Goal: Task Accomplishment & Management: Use online tool/utility

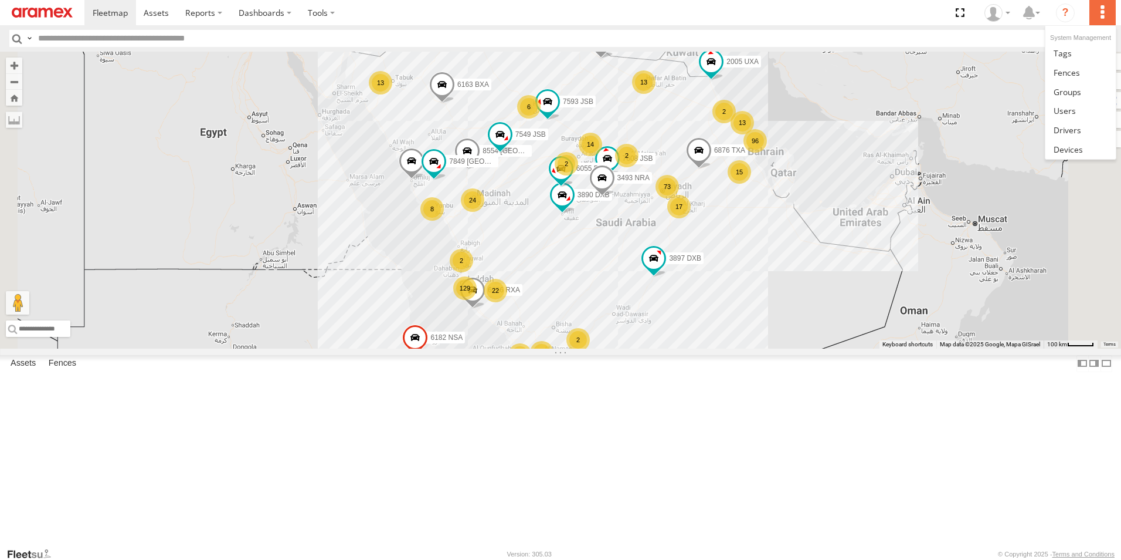
click at [1106, 15] on label at bounding box center [1103, 12] width 26 height 25
click at [1081, 77] on link at bounding box center [1081, 72] width 70 height 19
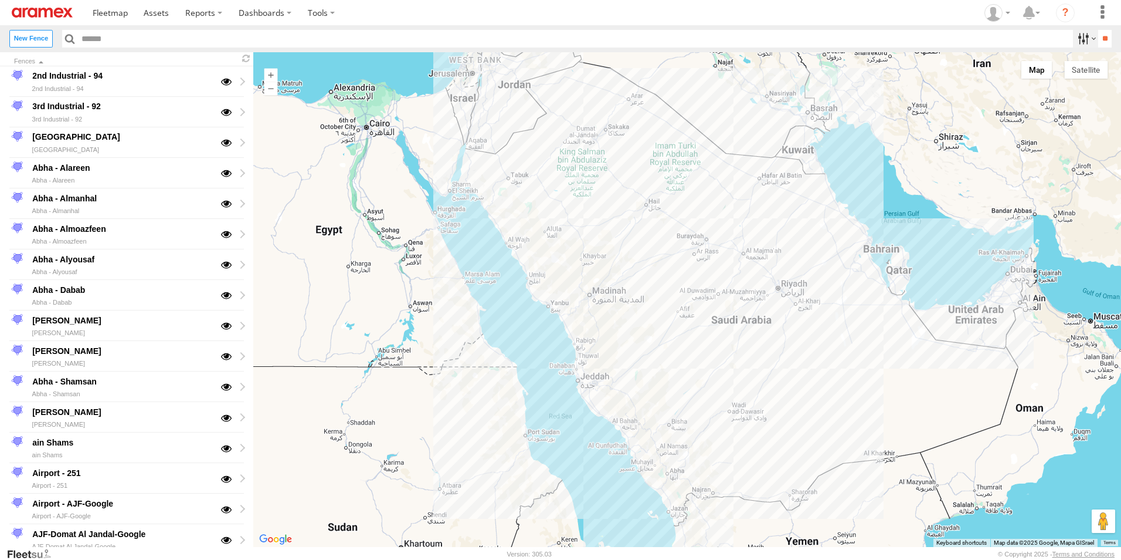
click at [1075, 43] on label at bounding box center [1085, 38] width 25 height 17
click at [111, 42] on input "text" at bounding box center [575, 38] width 996 height 17
type input "*********"
click at [1099, 30] on input "**" at bounding box center [1105, 38] width 13 height 17
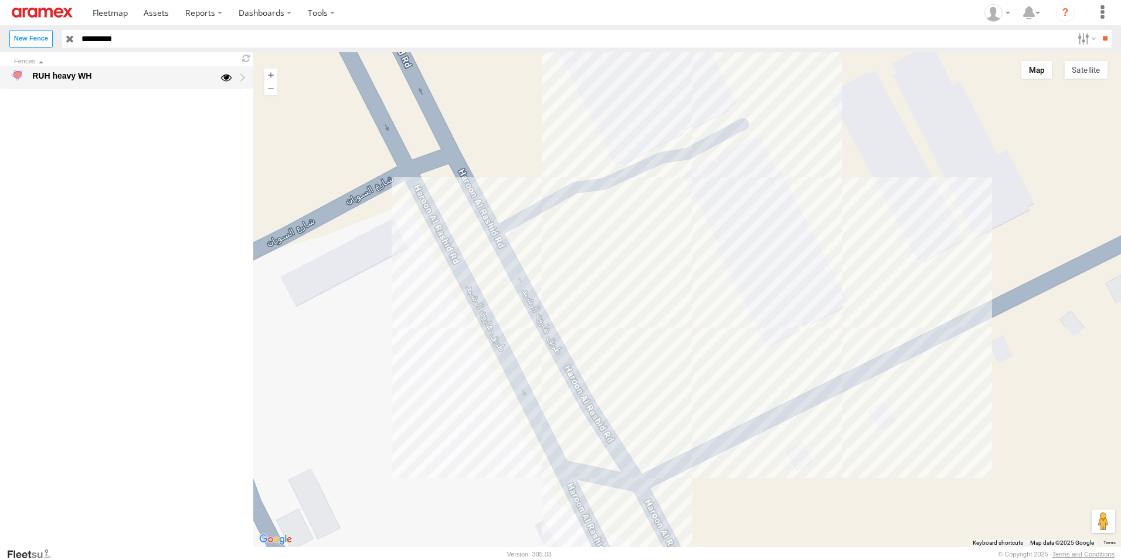
click at [77, 74] on div "RUH heavy WH" at bounding box center [122, 76] width 182 height 14
type input "**********"
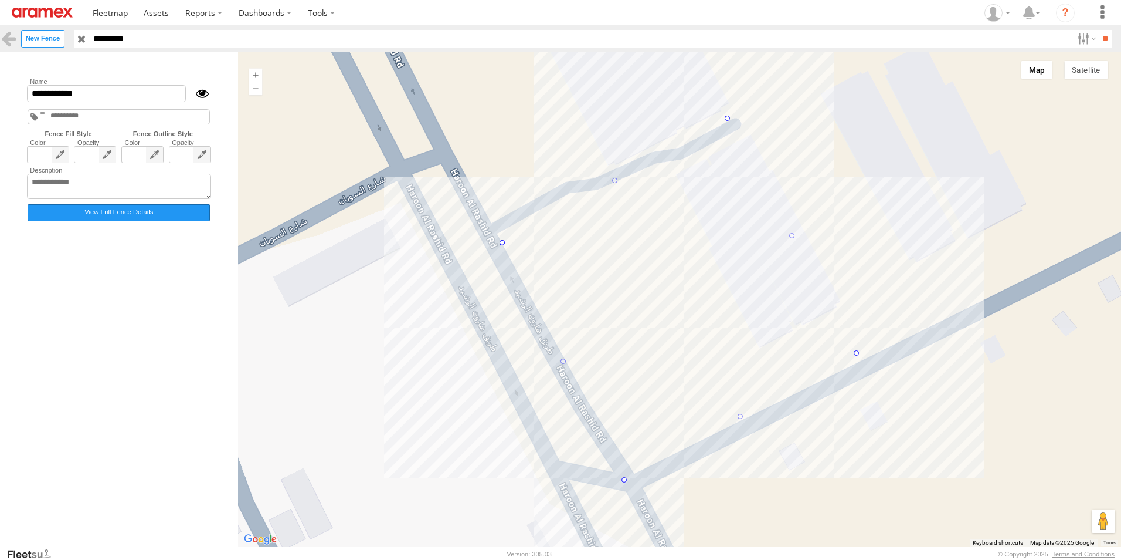
click at [135, 215] on label "View Full Fence Details" at bounding box center [119, 212] width 182 height 17
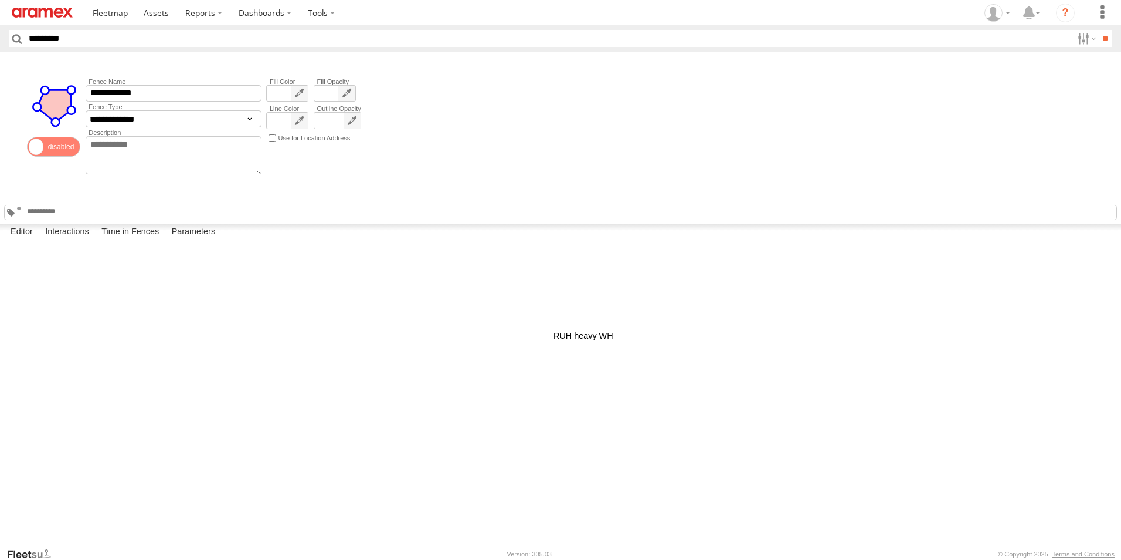
click at [0, 0] on div at bounding box center [0, 0] width 0 height 0
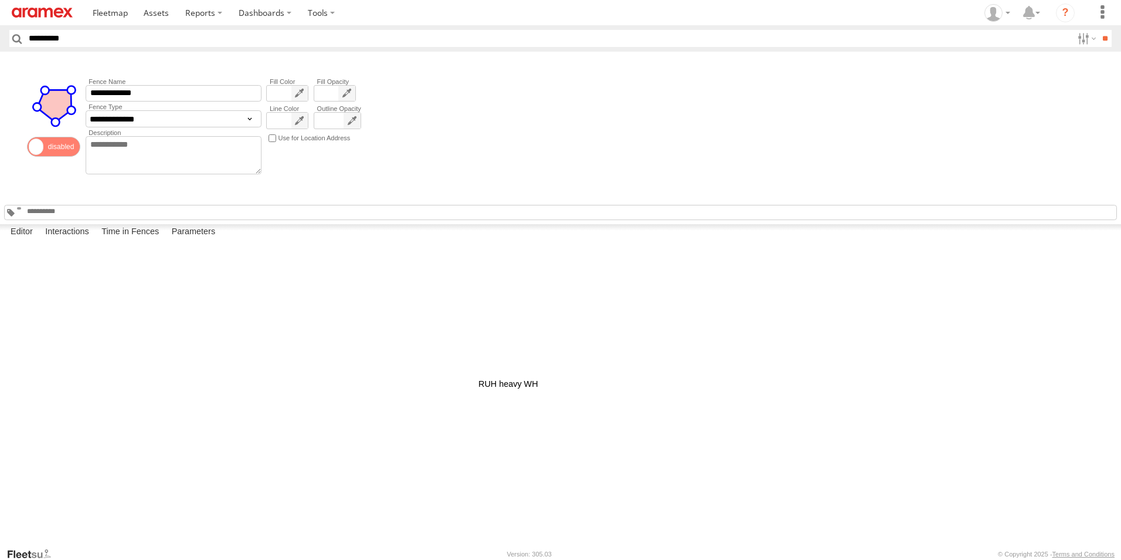
click at [0, 0] on div at bounding box center [0, 0] width 0 height 0
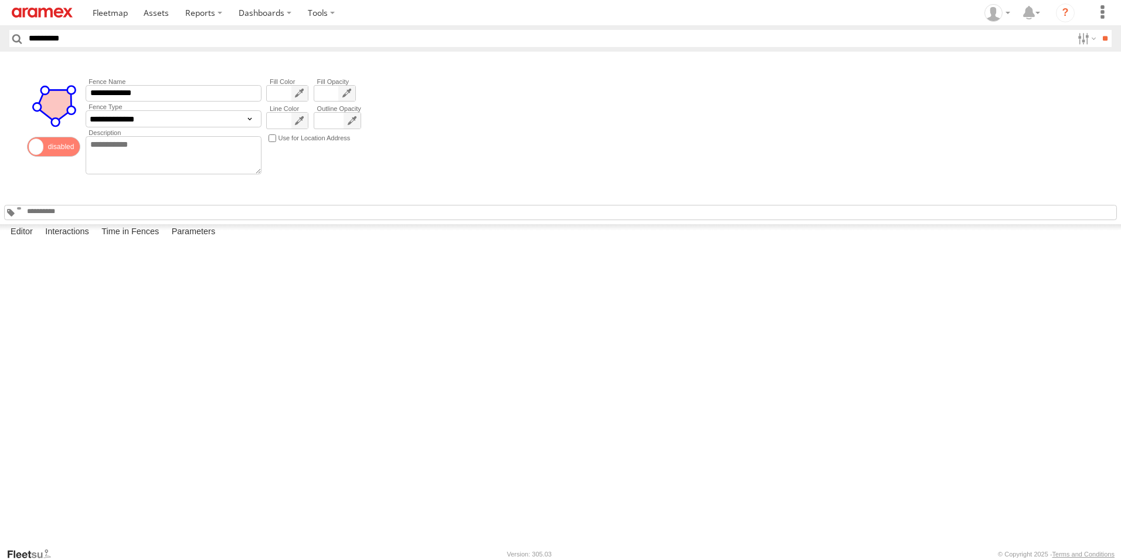
click at [0, 0] on div at bounding box center [0, 0] width 0 height 0
click at [86, 240] on label "Interactions" at bounding box center [67, 232] width 56 height 16
click at [31, 240] on label "Editor" at bounding box center [22, 232] width 34 height 16
click at [0, 0] on div at bounding box center [0, 0] width 0 height 0
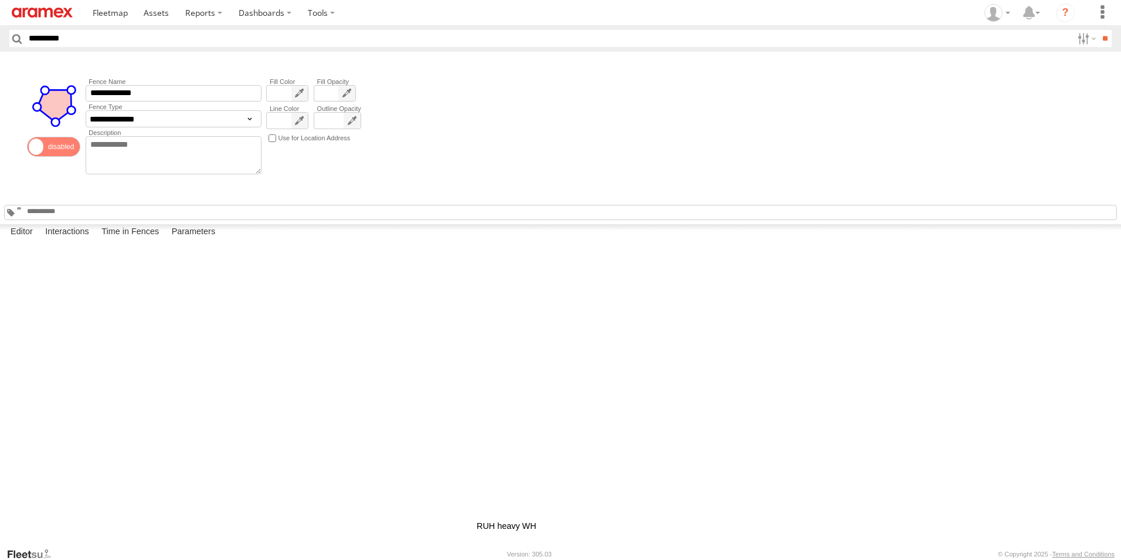
click at [0, 0] on div at bounding box center [0, 0] width 0 height 0
drag, startPoint x: 460, startPoint y: 466, endPoint x: 400, endPoint y: 379, distance: 105.4
click at [0, 0] on div at bounding box center [0, 0] width 0 height 0
drag, startPoint x: 455, startPoint y: 242, endPoint x: 421, endPoint y: 375, distance: 137.0
click at [0, 0] on img "Undo last edit" at bounding box center [0, 0] width 0 height 0
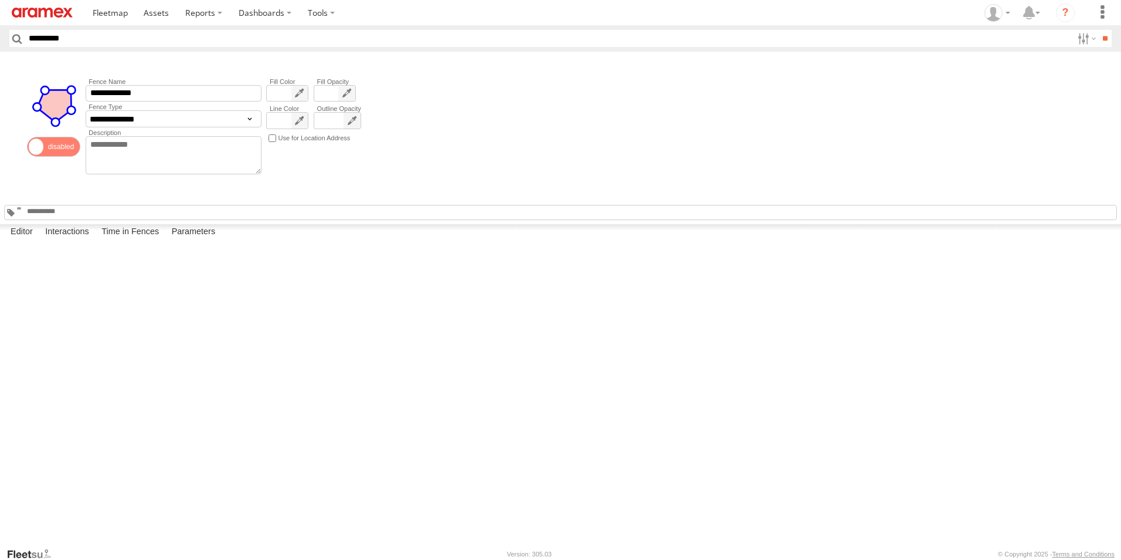
click at [0, 0] on div at bounding box center [0, 0] width 0 height 0
drag, startPoint x: 403, startPoint y: 417, endPoint x: 389, endPoint y: 418, distance: 13.5
click at [0, 0] on div at bounding box center [0, 0] width 0 height 0
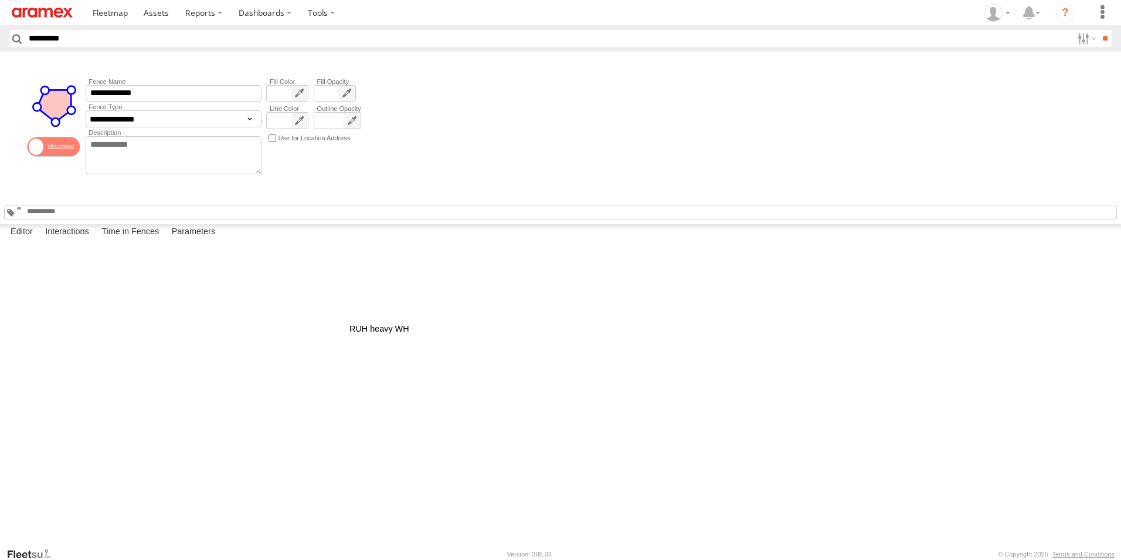
click at [0, 0] on div at bounding box center [0, 0] width 0 height 0
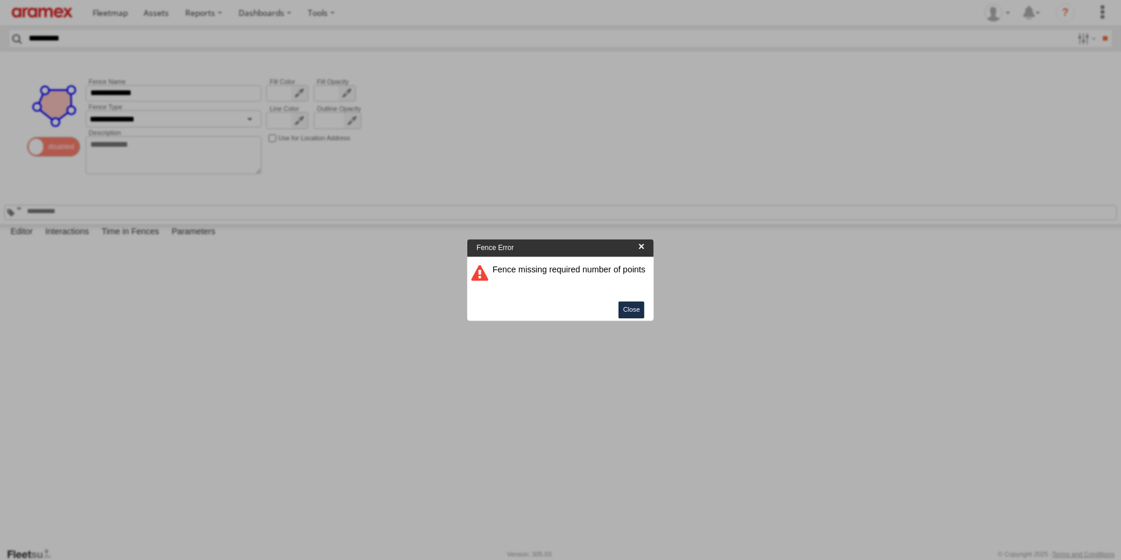
click at [639, 311] on button "Close" at bounding box center [632, 309] width 26 height 17
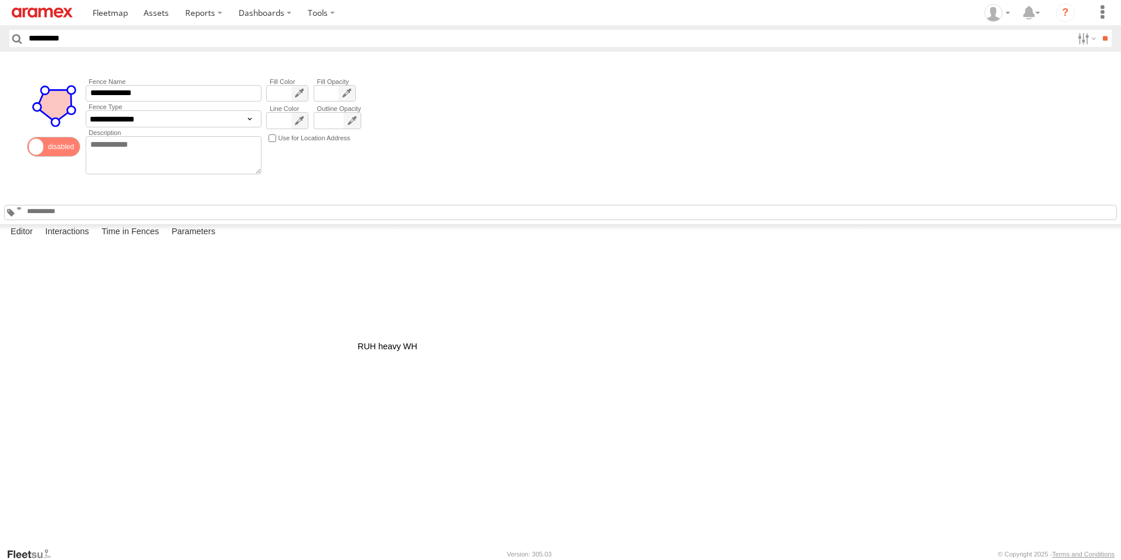
click at [0, 0] on div at bounding box center [0, 0] width 0 height 0
drag, startPoint x: 442, startPoint y: 239, endPoint x: 507, endPoint y: 356, distance: 134.5
drag, startPoint x: 418, startPoint y: 326, endPoint x: 448, endPoint y: 386, distance: 67.7
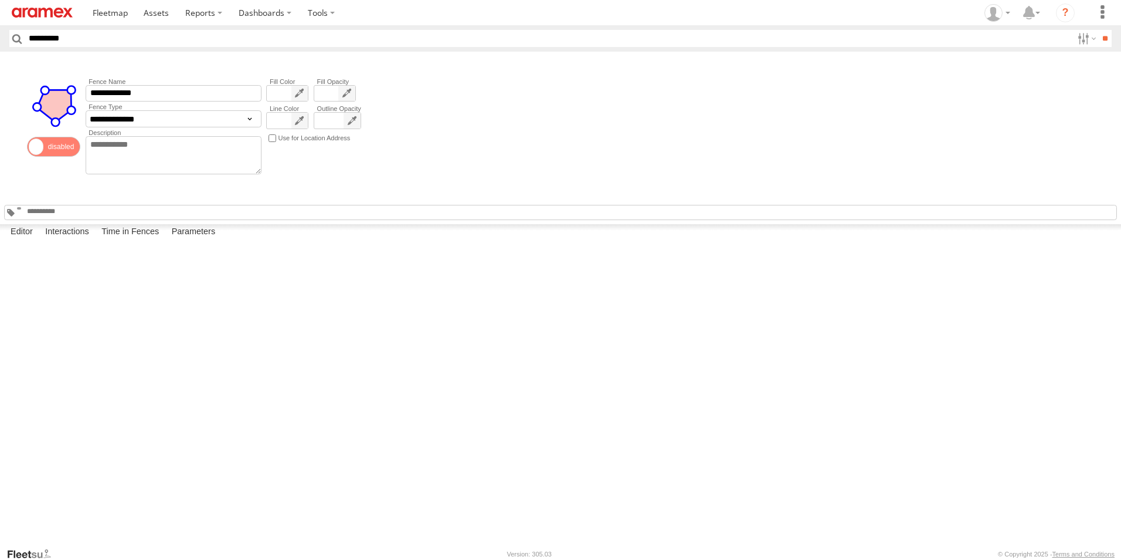
click at [0, 0] on div at bounding box center [0, 0] width 0 height 0
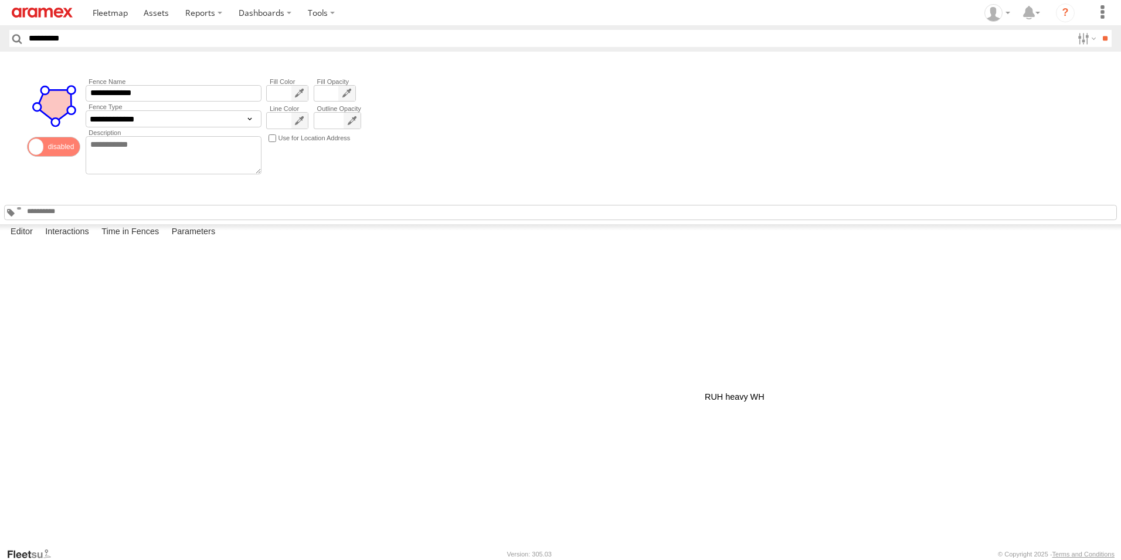
click at [0, 0] on div at bounding box center [0, 0] width 0 height 0
drag, startPoint x: 694, startPoint y: 375, endPoint x: 690, endPoint y: 367, distance: 9.2
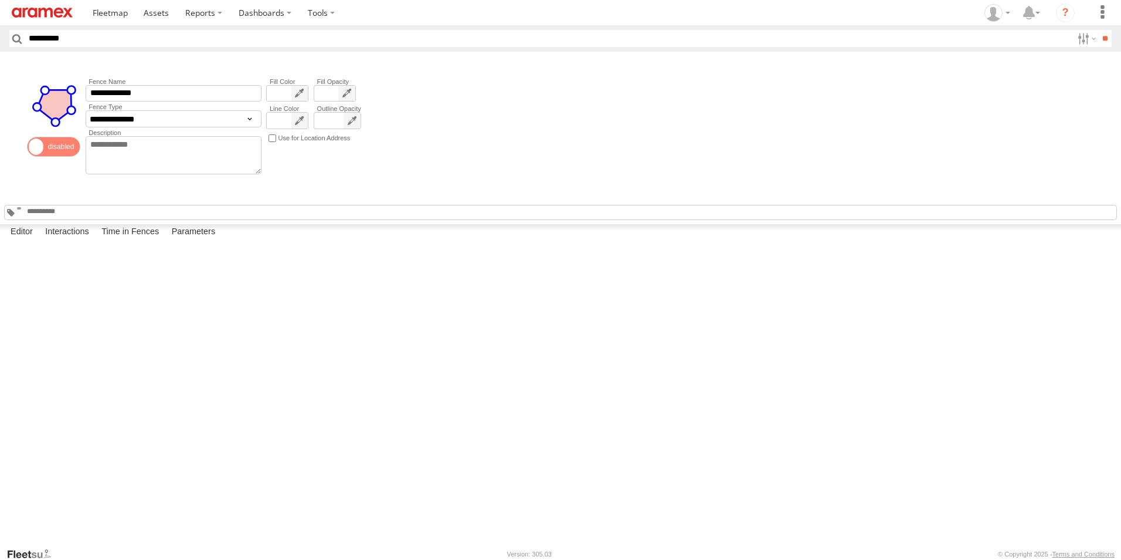
click at [0, 0] on label "Close" at bounding box center [0, 0] width 0 height 0
click at [0, 0] on img "Undo last edit" at bounding box center [0, 0] width 0 height 0
drag, startPoint x: 635, startPoint y: 327, endPoint x: 635, endPoint y: 319, distance: 8.2
click at [0, 0] on div at bounding box center [0, 0] width 0 height 0
drag, startPoint x: 641, startPoint y: 328, endPoint x: 696, endPoint y: 279, distance: 74.4
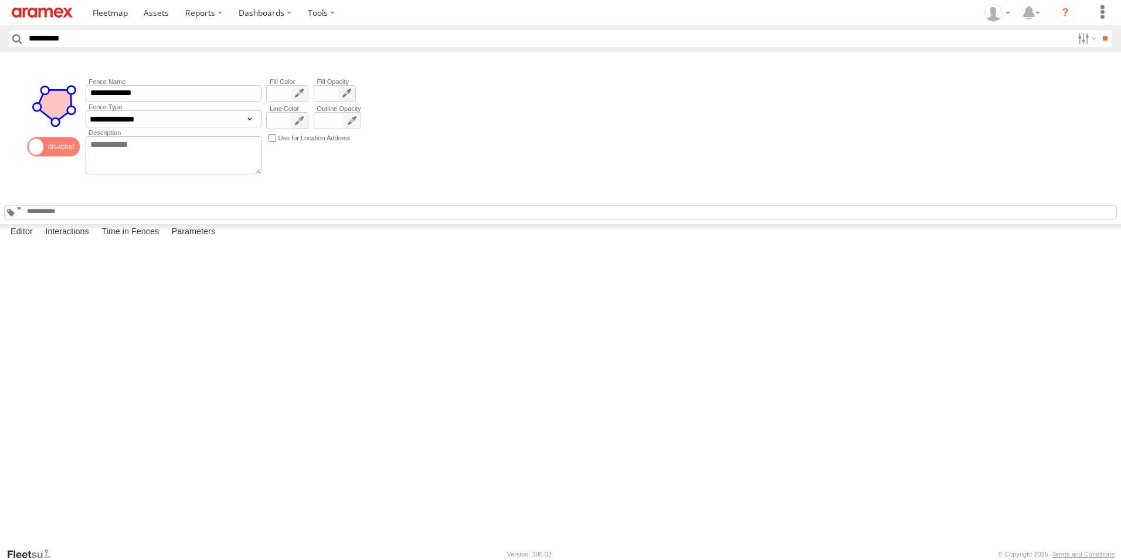
drag, startPoint x: 696, startPoint y: 428, endPoint x: 769, endPoint y: 393, distance: 80.8
click at [0, 0] on div at bounding box center [0, 0] width 0 height 0
drag, startPoint x: 769, startPoint y: 389, endPoint x: 829, endPoint y: 355, distance: 68.5
